Goal: Transaction & Acquisition: Purchase product/service

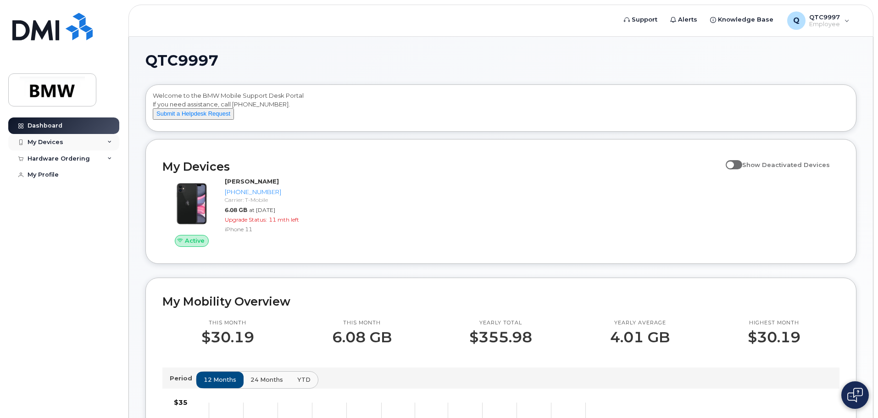
click at [52, 139] on div "My Devices" at bounding box center [46, 142] width 36 height 7
click at [55, 144] on div "My Devices" at bounding box center [46, 142] width 36 height 7
click at [72, 158] on div "Hardware Ordering" at bounding box center [59, 158] width 62 height 7
click at [44, 190] on div "New Order" at bounding box center [49, 193] width 35 height 8
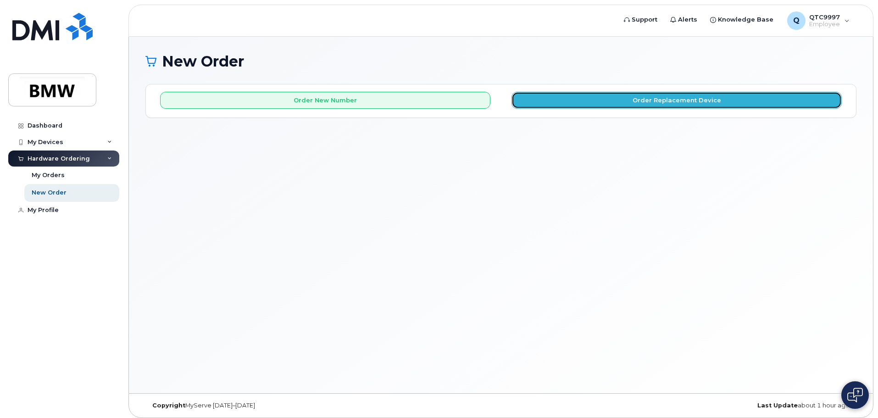
click at [624, 106] on button "Order Replacement Device" at bounding box center [677, 100] width 330 height 17
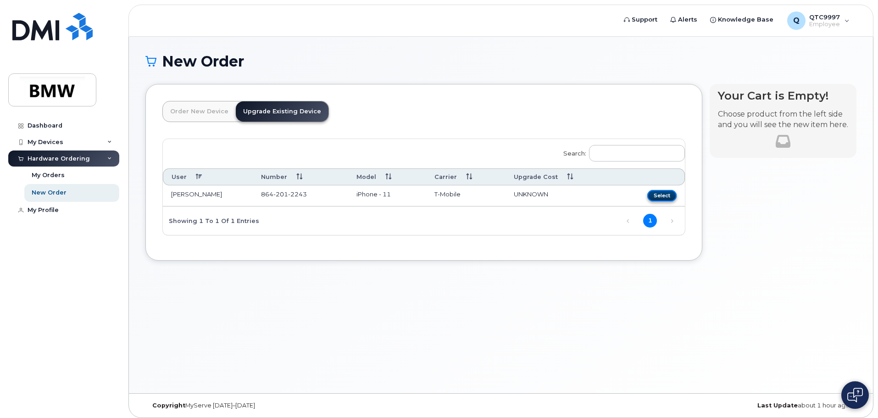
click at [662, 195] on button "Select" at bounding box center [661, 195] width 29 height 11
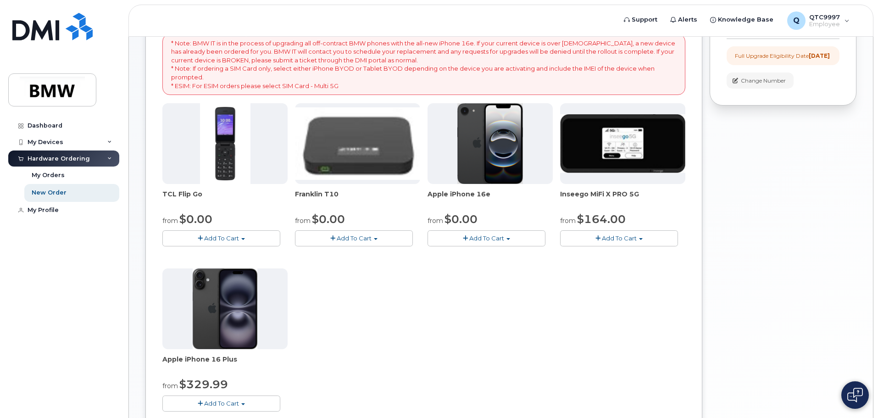
scroll to position [184, 0]
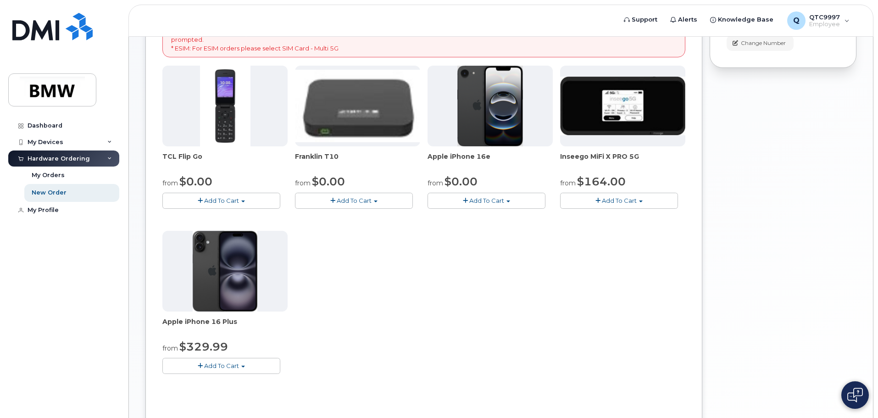
click at [492, 203] on span "Add To Cart" at bounding box center [486, 200] width 35 height 7
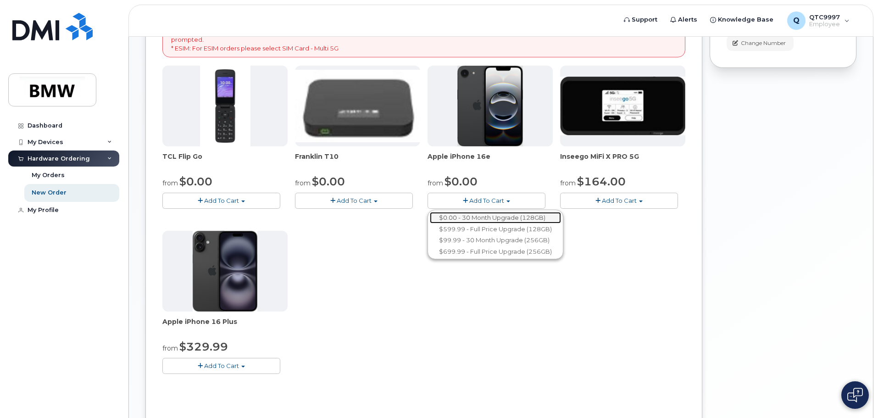
click at [489, 216] on link "$0.00 - 30 Month Upgrade (128GB)" at bounding box center [495, 217] width 131 height 11
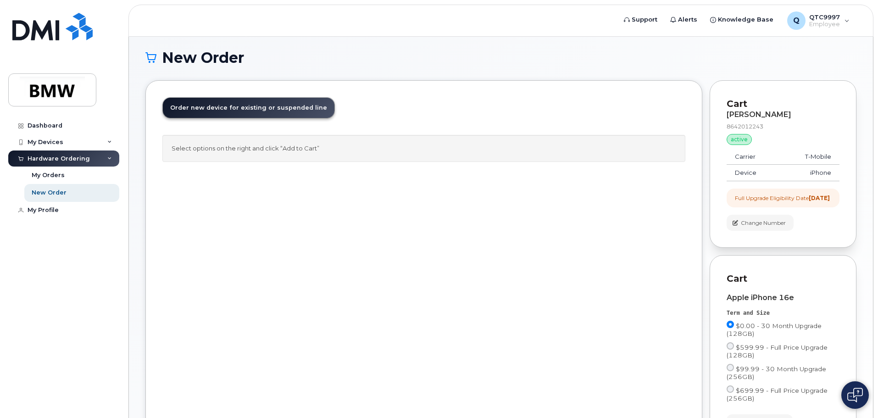
scroll to position [0, 0]
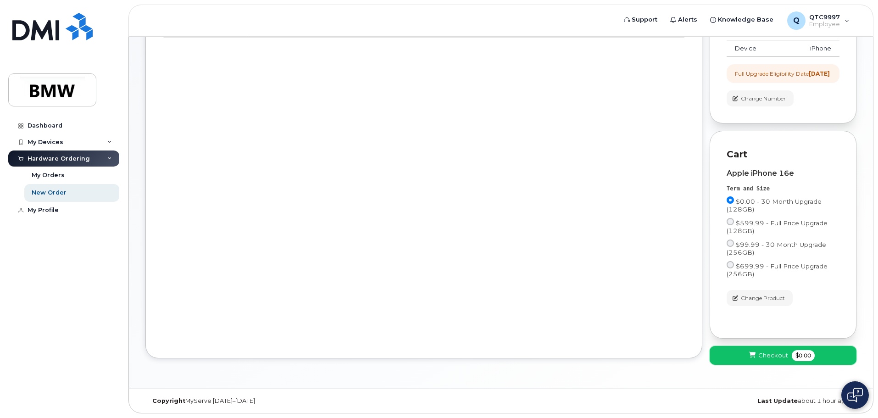
click at [771, 353] on span "Checkout" at bounding box center [773, 355] width 30 height 9
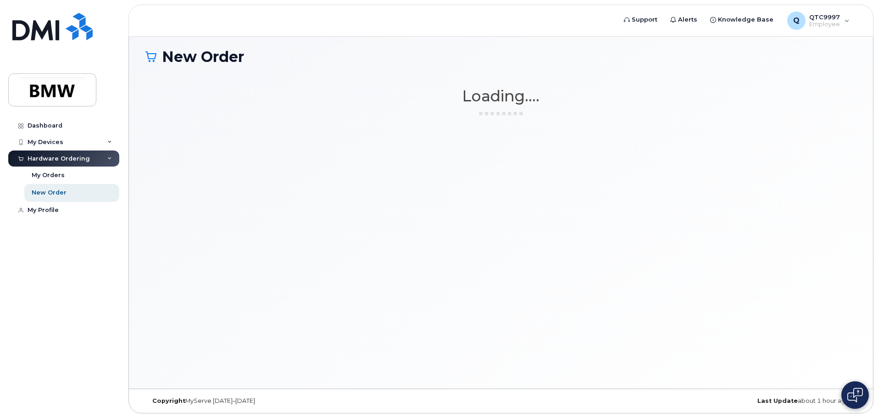
scroll to position [5, 0]
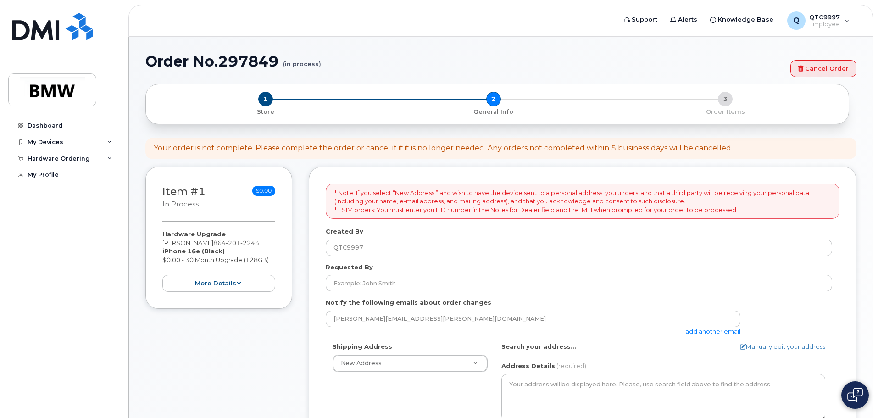
select select
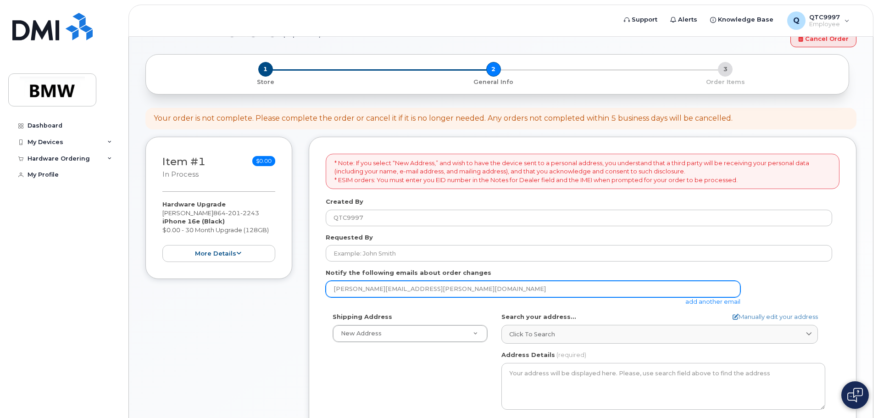
scroll to position [46, 0]
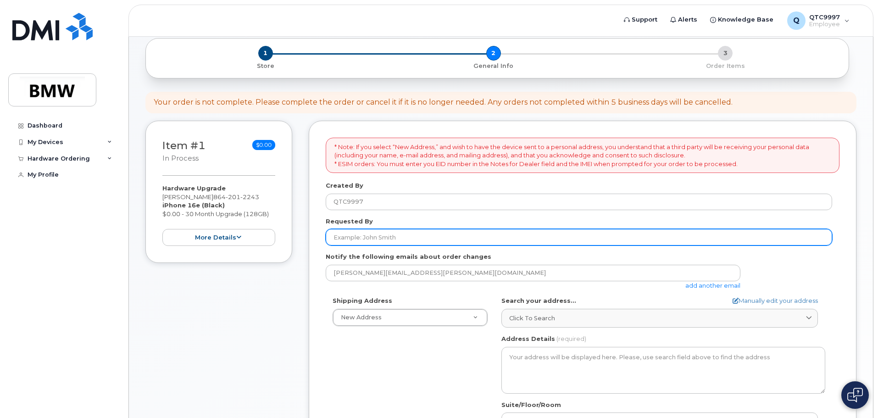
click at [428, 232] on input "Requested By" at bounding box center [579, 237] width 506 height 17
type input "[PERSON_NAME]"
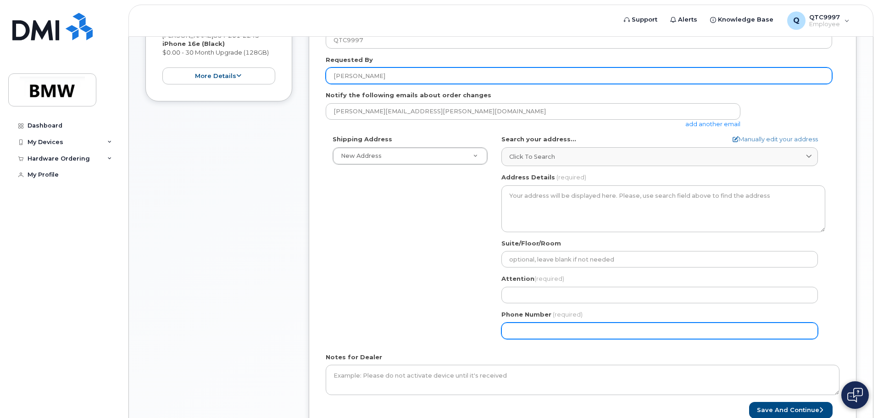
scroll to position [229, 0]
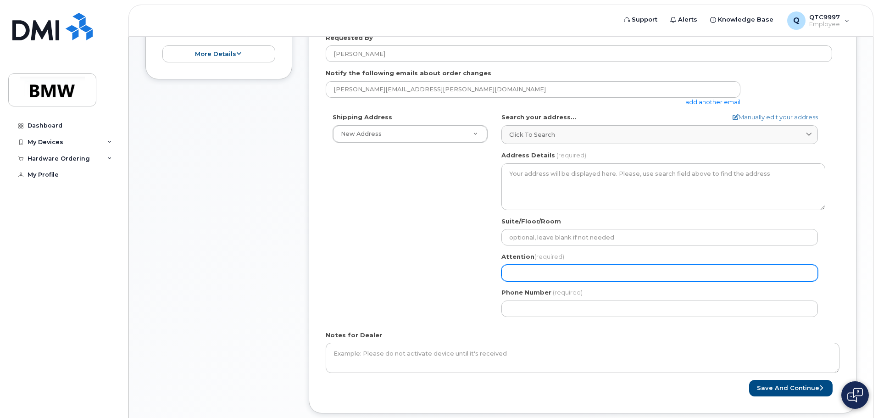
click at [533, 270] on input "Attention (required)" at bounding box center [659, 273] width 317 height 17
type input "[PERSON_NAME]"
select select
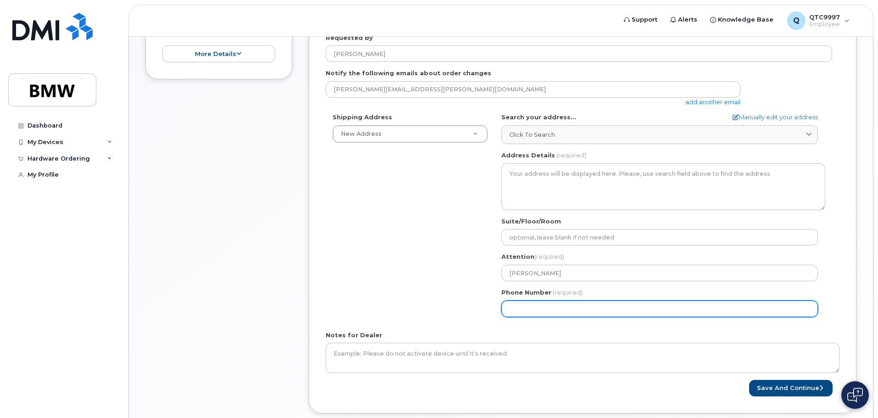
click at [548, 309] on input "Phone Number" at bounding box center [659, 308] width 317 height 17
type input "864"
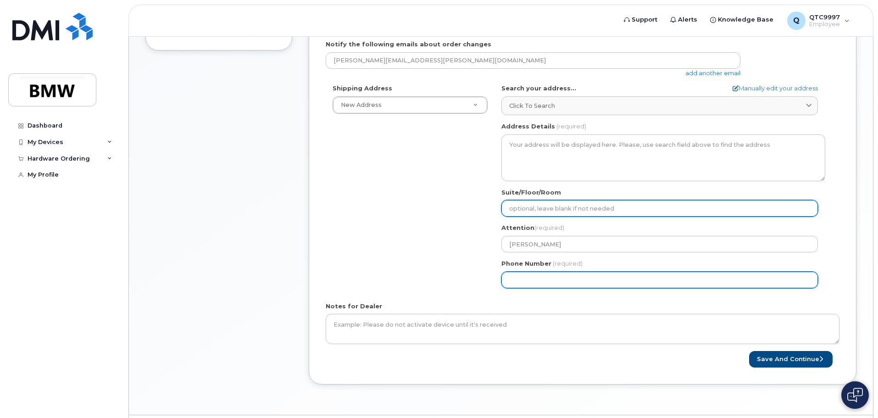
scroll to position [284, 0]
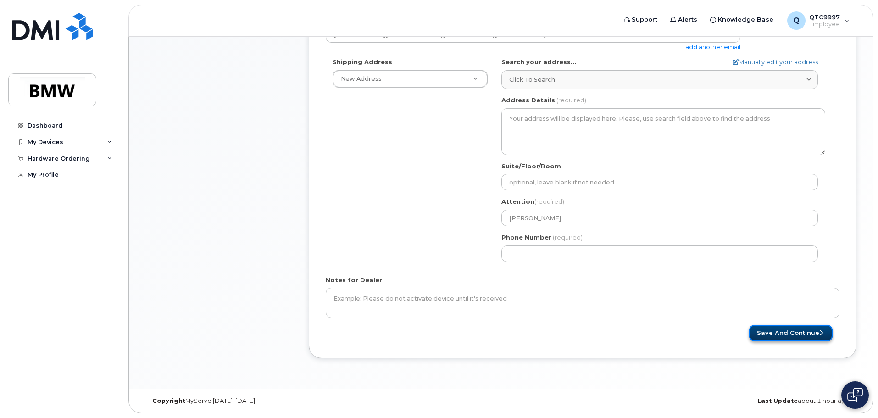
click at [775, 333] on button "Save and Continue" at bounding box center [790, 333] width 83 height 17
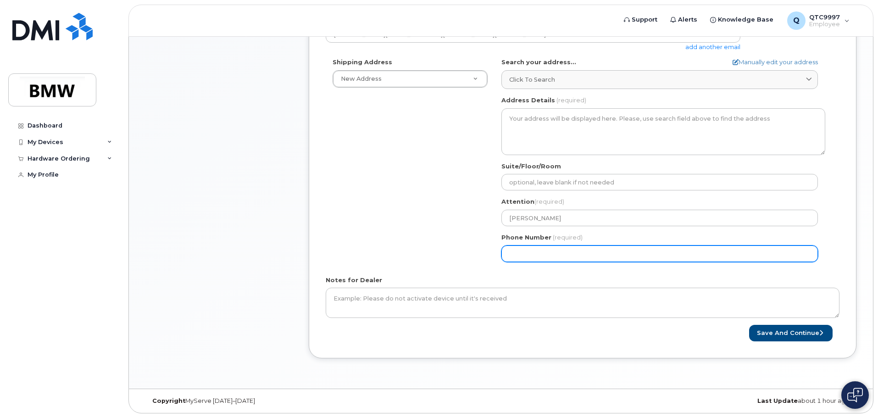
click at [540, 251] on input "Phone Number" at bounding box center [659, 253] width 317 height 17
click at [523, 252] on input "Phone Number" at bounding box center [659, 253] width 317 height 17
select select
type input "8642212243"
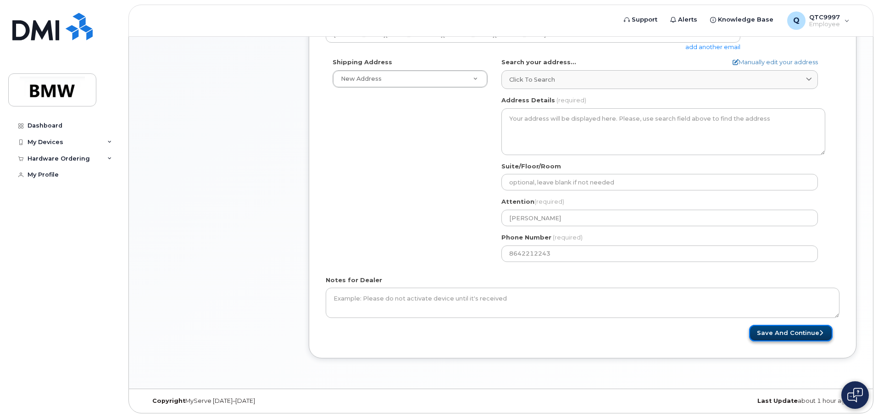
click at [783, 334] on button "Save and Continue" at bounding box center [790, 333] width 83 height 17
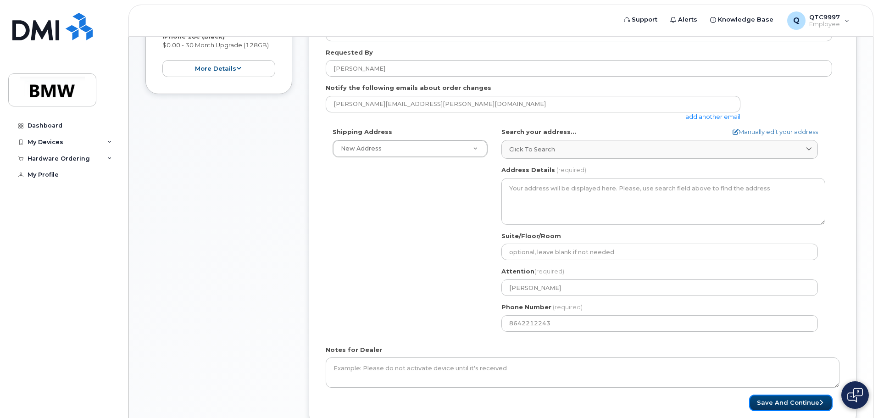
scroll to position [229, 0]
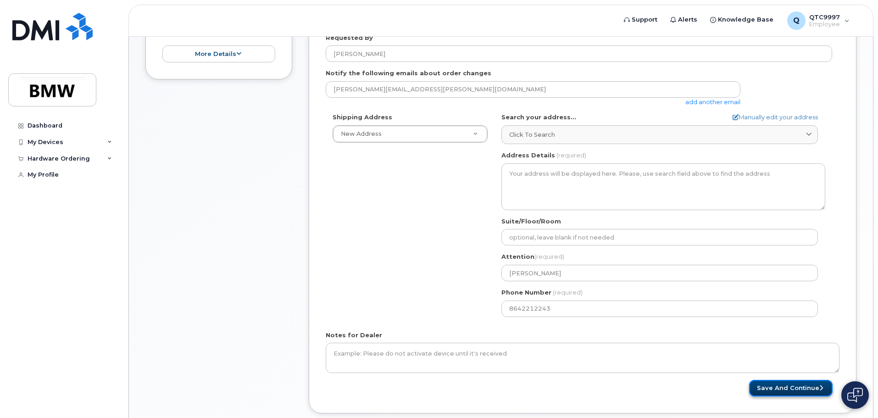
click at [804, 389] on button "Save and Continue" at bounding box center [790, 388] width 83 height 17
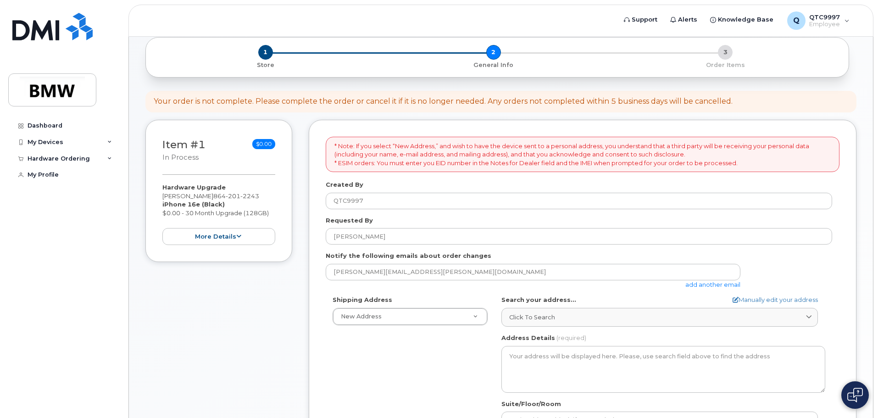
scroll to position [92, 0]
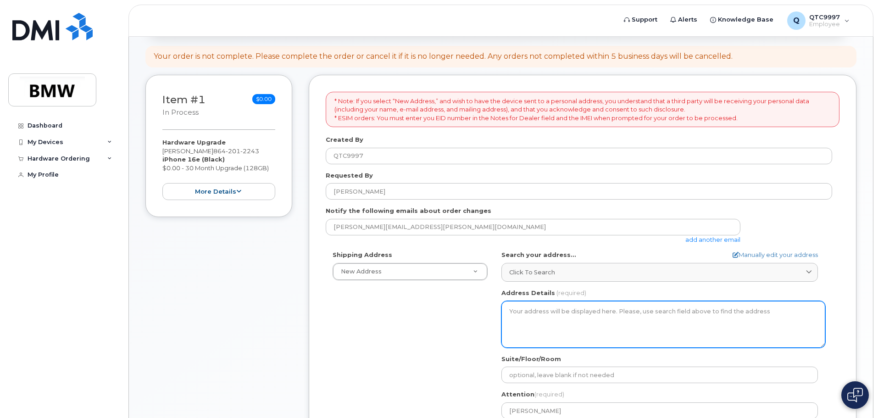
click at [600, 326] on textarea "Address Details" at bounding box center [663, 324] width 324 height 47
click at [601, 317] on textarea "Address Details" at bounding box center [663, 324] width 324 height 47
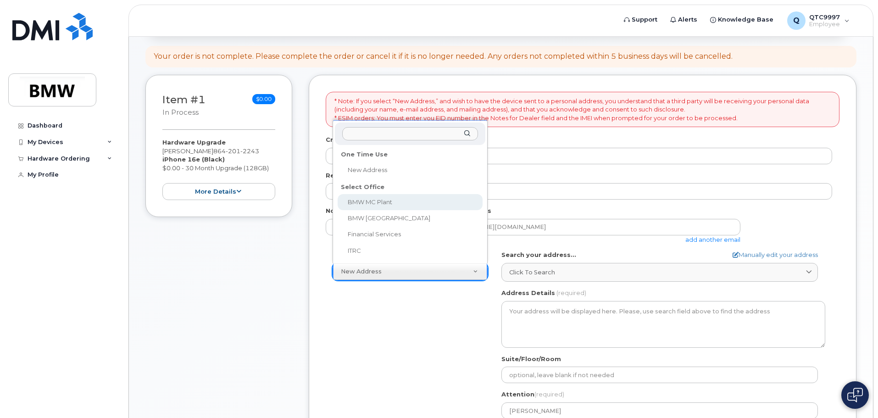
select select
type textarea "1400 Highway 101 S GREER SC 29651-6731 UNITED STATES Greer South Carolina 29651…"
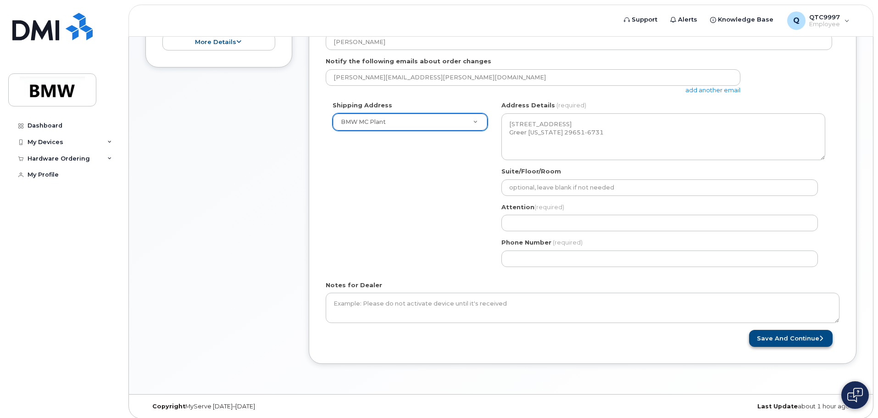
scroll to position [247, 0]
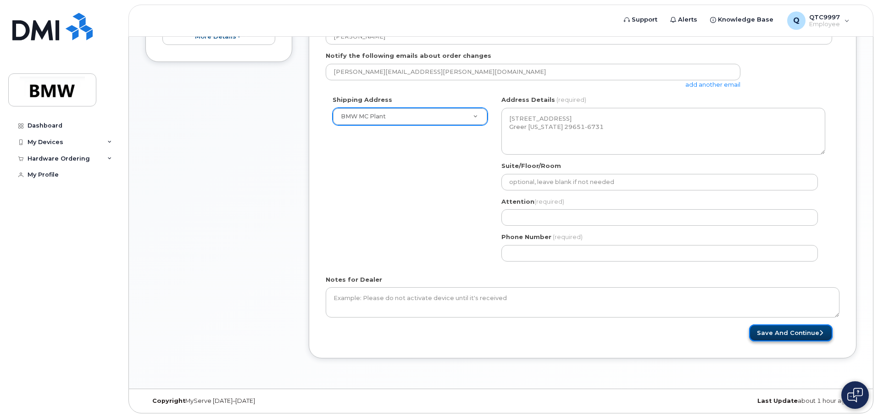
click at [814, 333] on button "Save and Continue" at bounding box center [790, 332] width 83 height 17
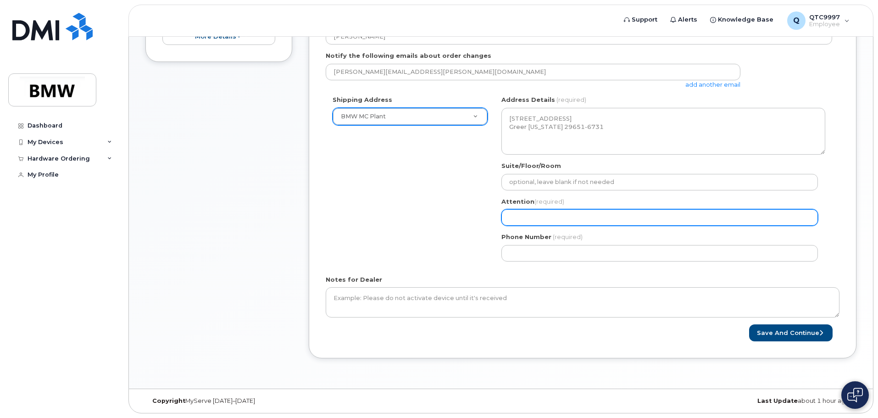
select select
type input "d"
select select
type input "da"
select select
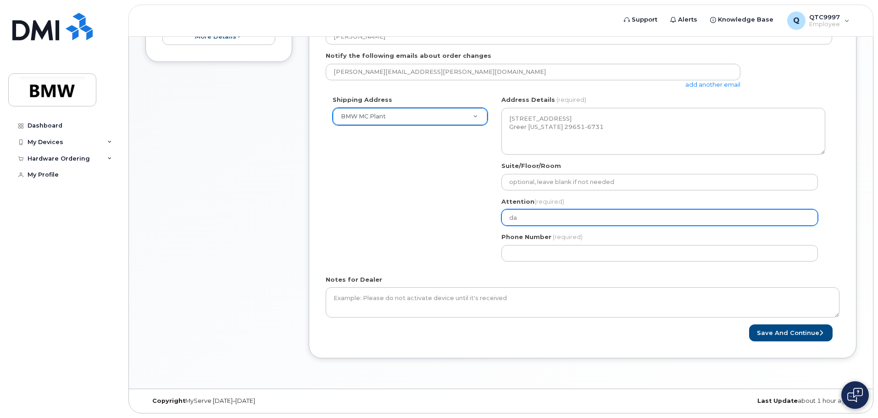
type input "d"
select select
type input "D"
select select
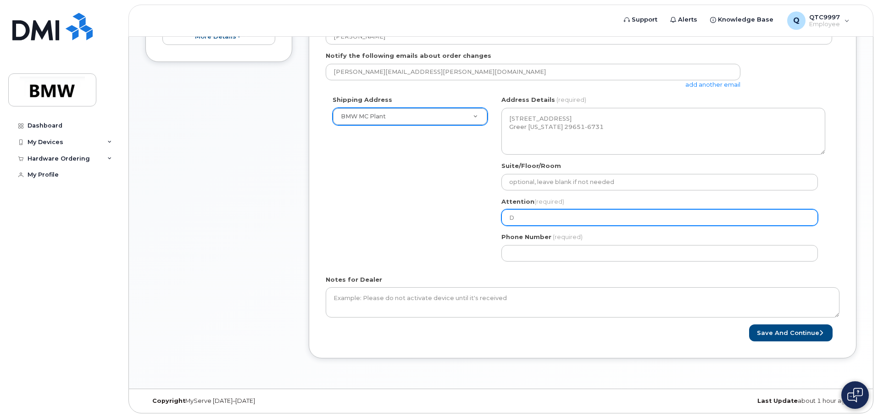
type input "Da"
select select
type input "Dal"
select select
type input "Dalt"
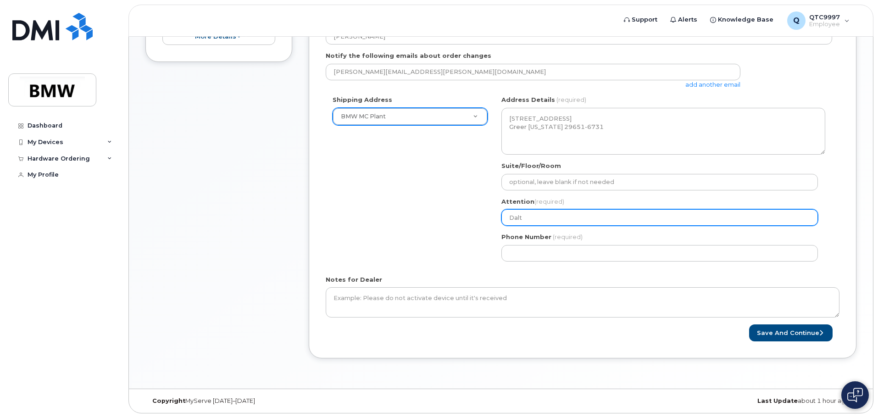
select select
type input "Dalto"
select select
type input "Dalton"
select select
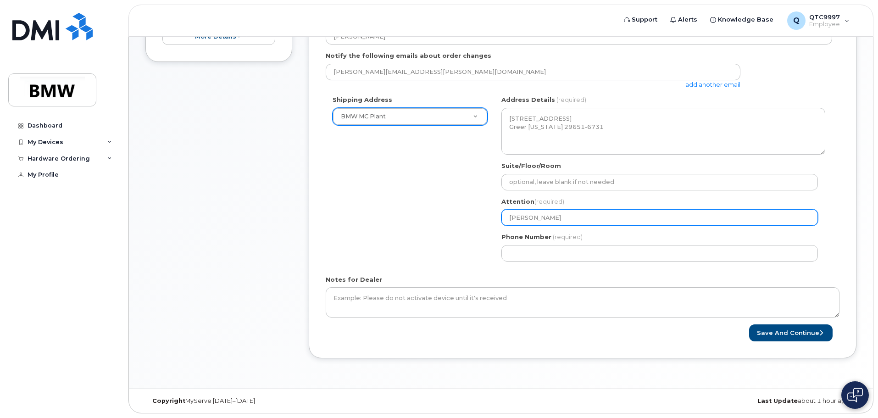
type input "Dalton B"
select select
type input "Dalton Ba"
select select
type input "Dalton Bar"
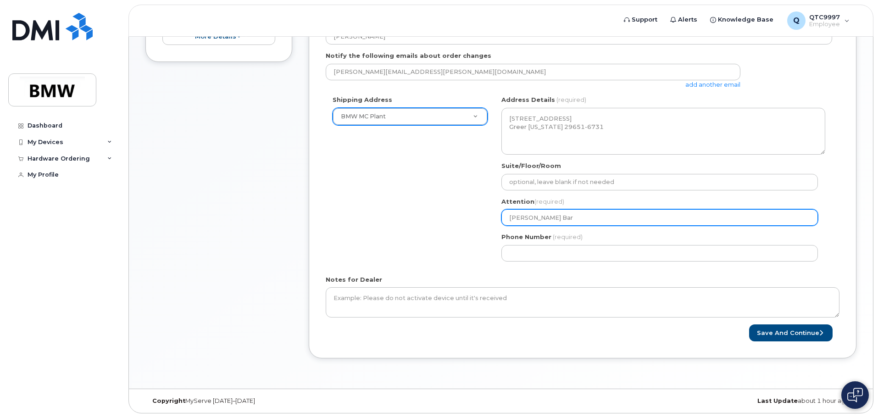
select select
type input "Dalton Barr"
select select
type input "Dalton Barre"
select select
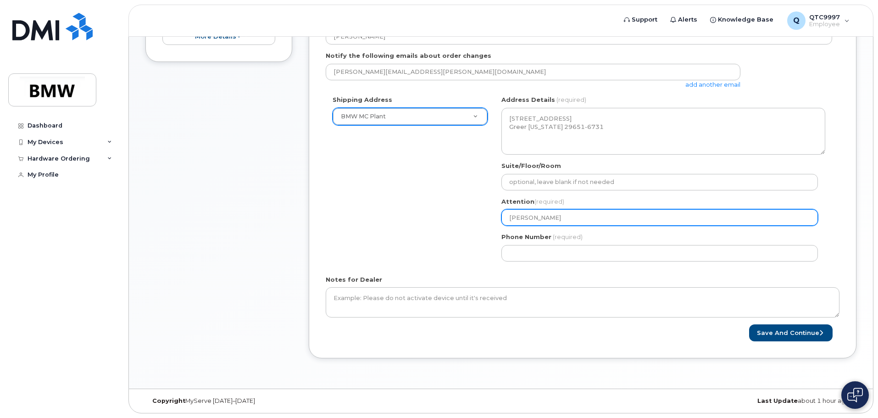
type input "Dalton Barret"
select select
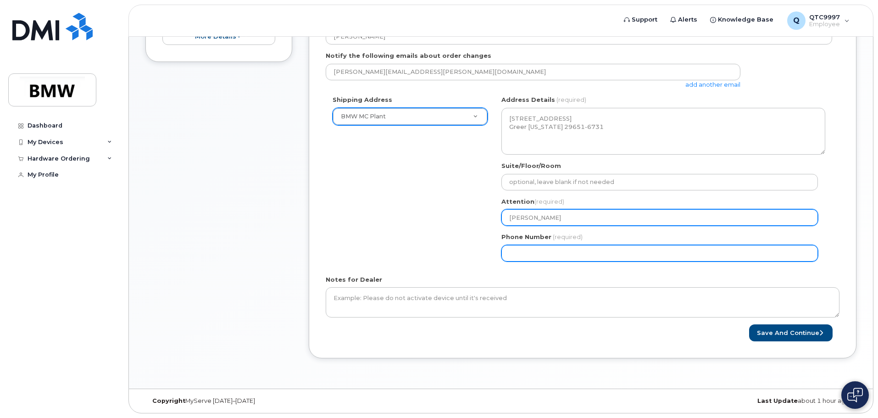
type input "[PERSON_NAME]"
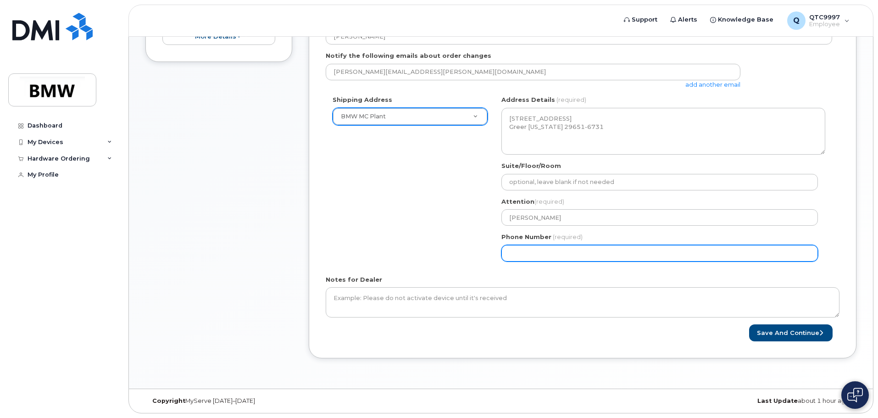
click at [531, 257] on input "Phone Number" at bounding box center [659, 253] width 317 height 17
select select
type input "864201224"
select select
type input "8642012243"
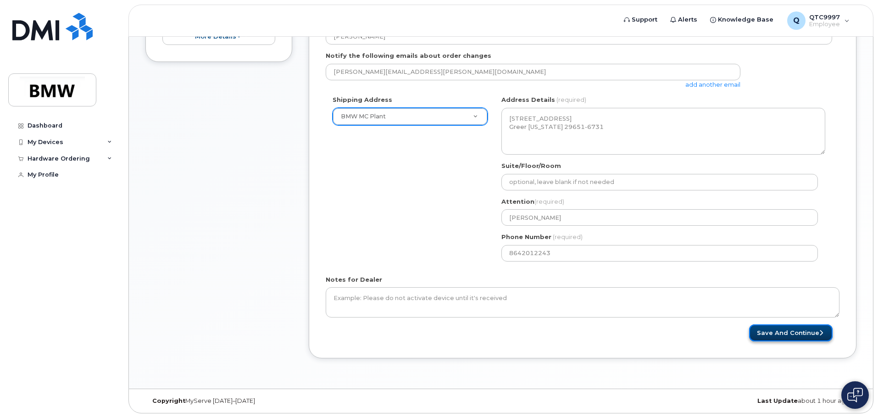
click at [775, 329] on button "Save and Continue" at bounding box center [790, 332] width 83 height 17
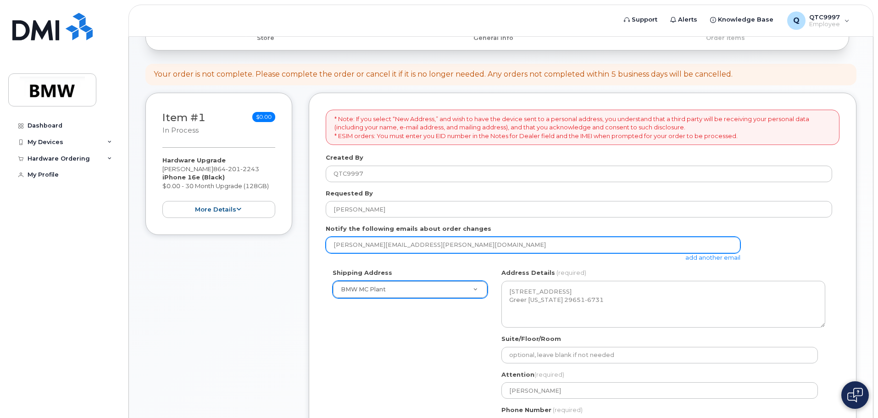
scroll to position [17, 0]
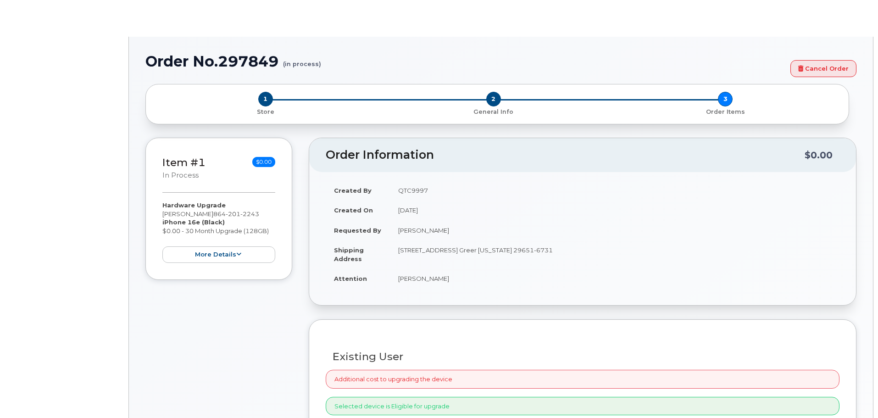
select select "1895336"
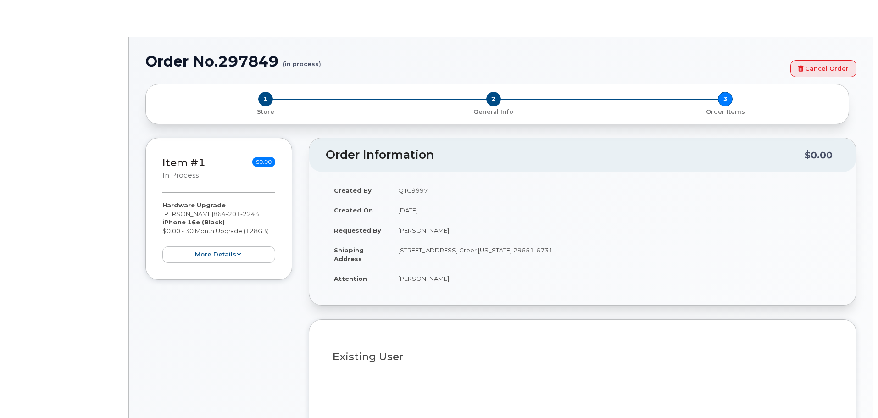
type input "1902789"
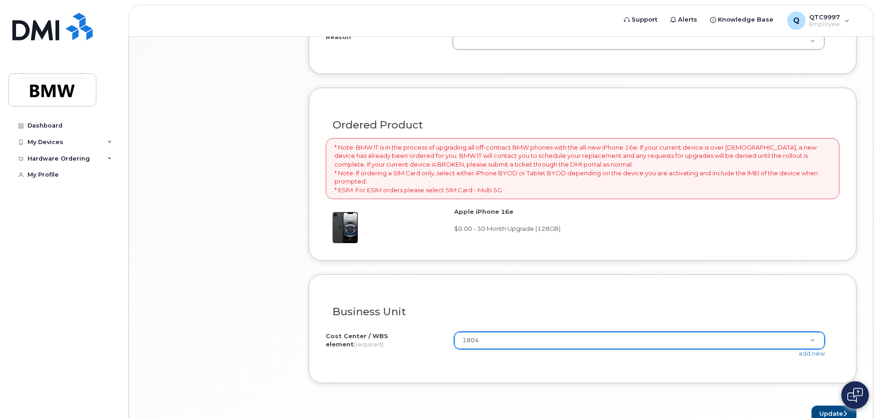
scroll to position [623, 0]
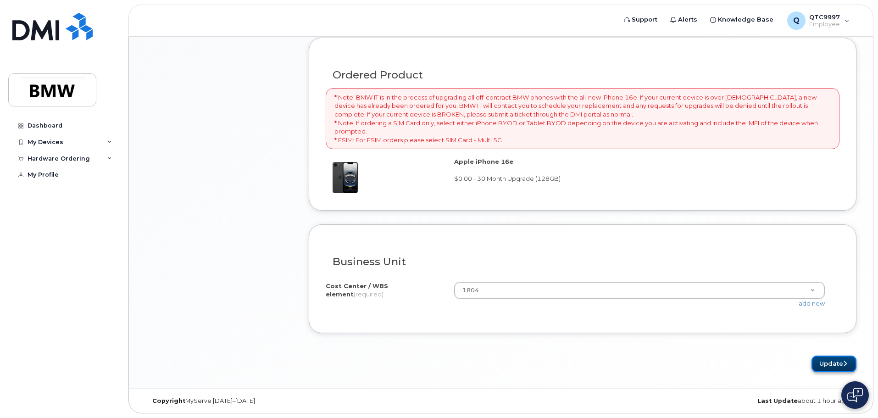
click at [836, 364] on button "Update" at bounding box center [834, 364] width 45 height 17
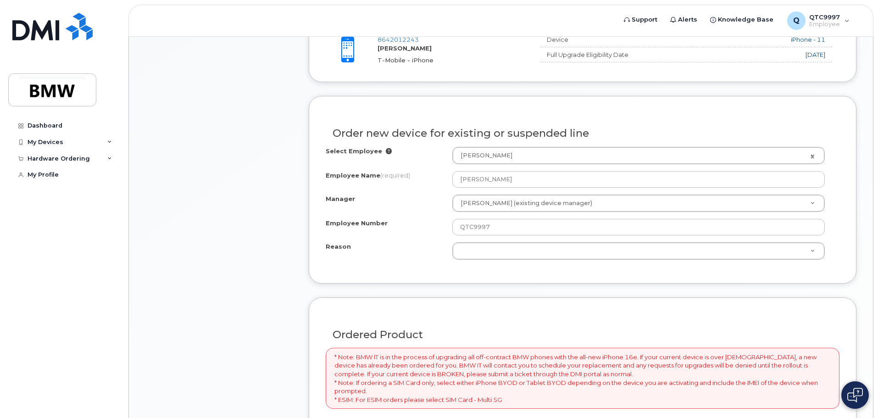
scroll to position [284, 0]
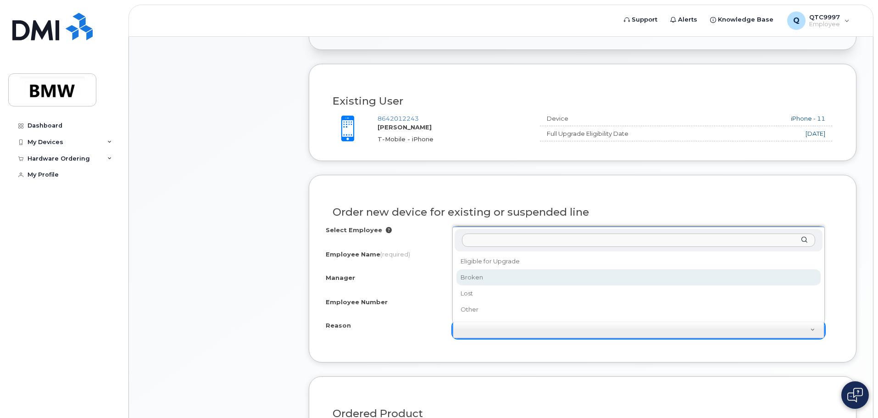
select select "broken"
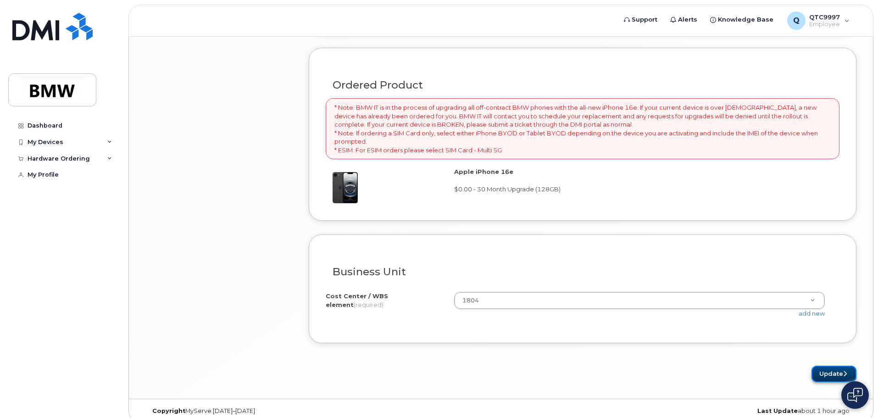
click at [822, 371] on button "Update" at bounding box center [834, 374] width 45 height 17
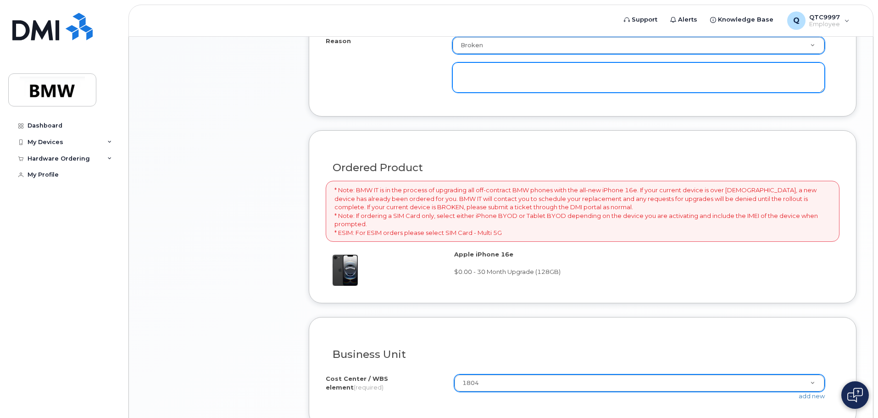
scroll to position [448, 0]
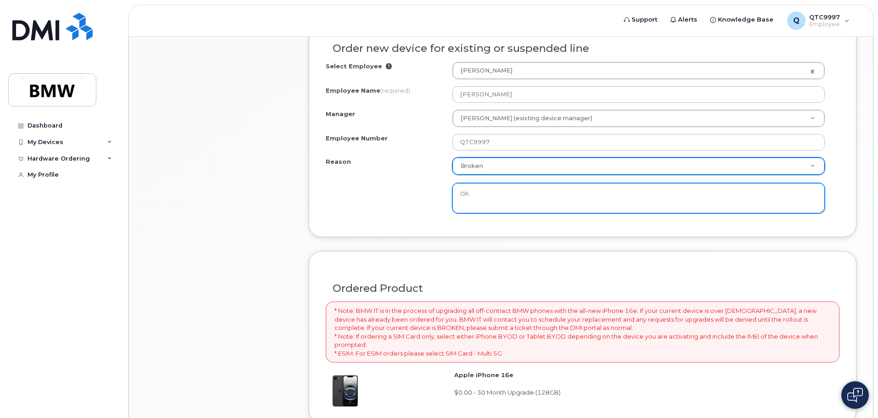
type textarea "O"
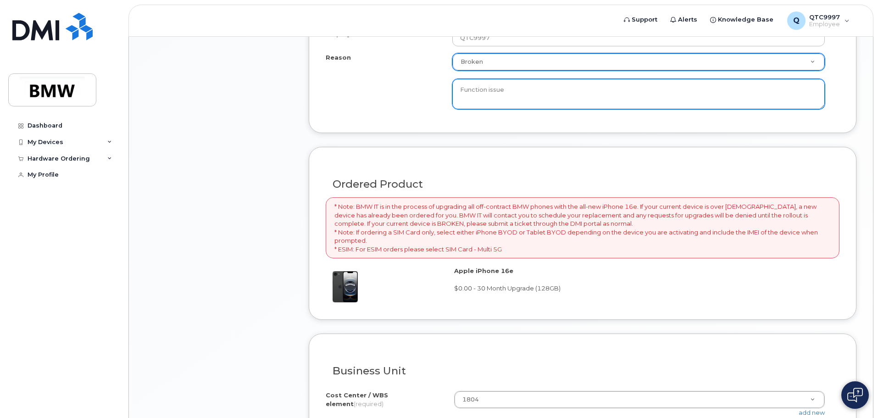
scroll to position [662, 0]
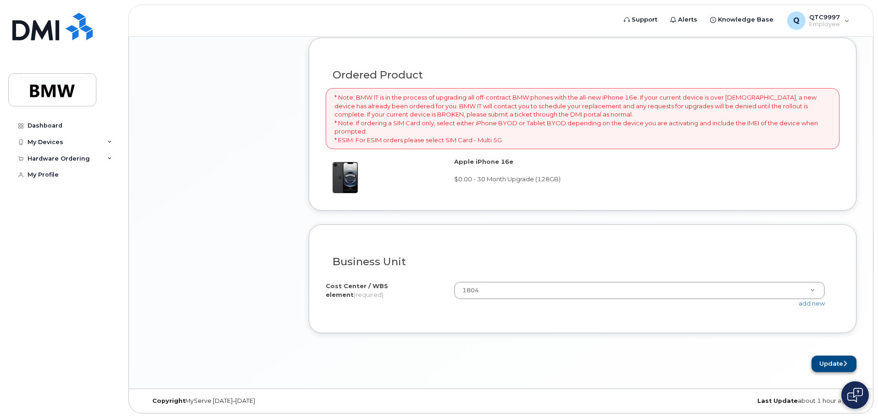
type textarea "Function issue"
click at [829, 362] on button "Update" at bounding box center [834, 364] width 45 height 17
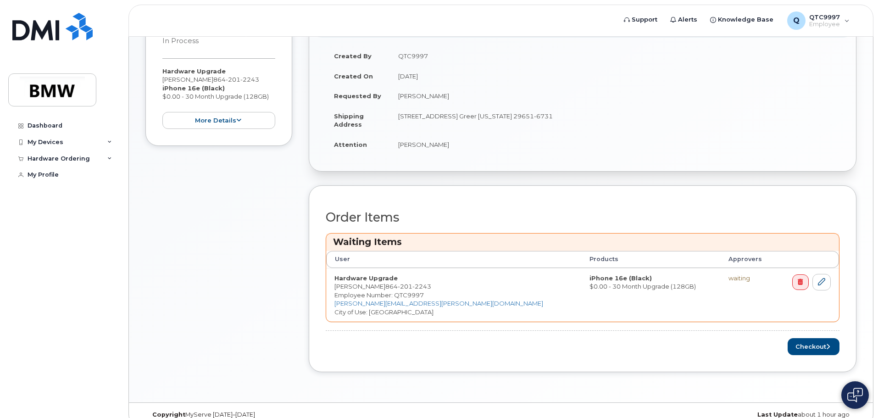
scroll to position [216, 0]
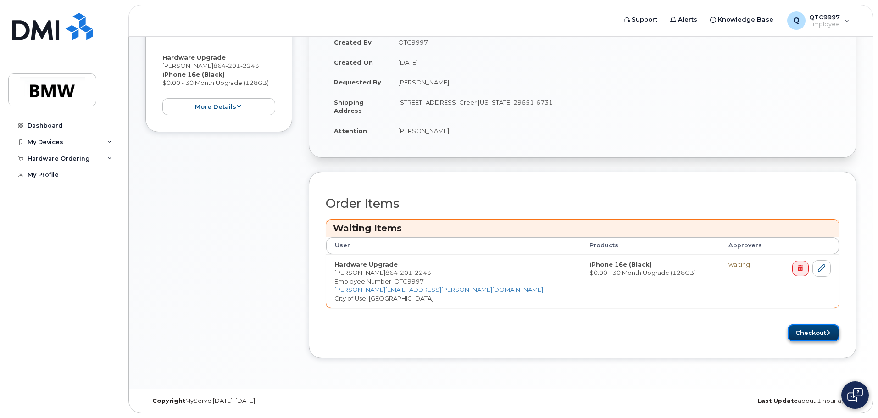
click at [818, 329] on button "Checkout" at bounding box center [814, 332] width 52 height 17
